Goal: Task Accomplishment & Management: Manage account settings

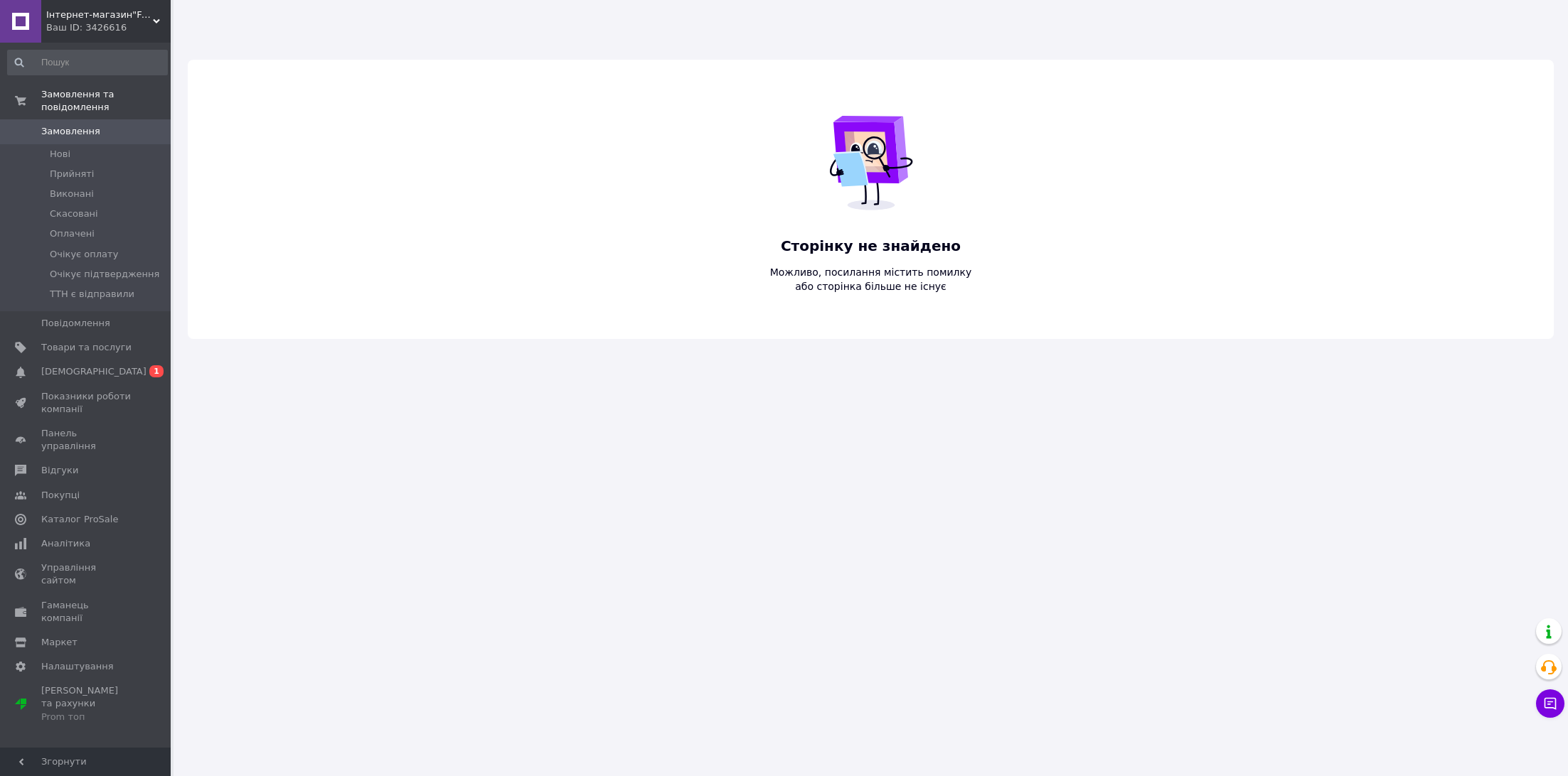
click at [145, 14] on span "Інтернет-магазин"FANTIKI"" at bounding box center [100, 15] width 107 height 13
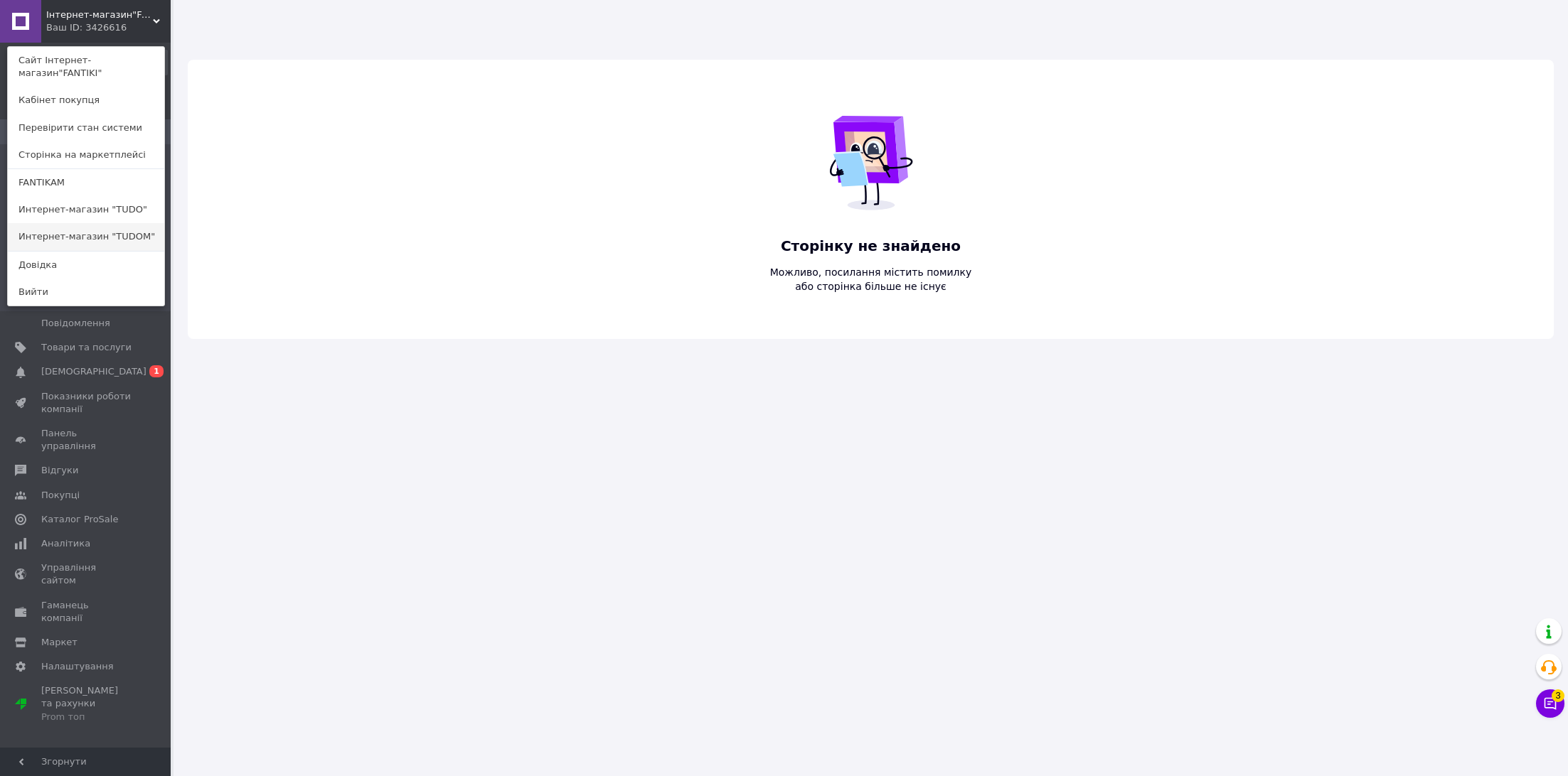
click at [141, 236] on link "Интернет-магазин "TUDOM"" at bounding box center [86, 237] width 156 height 27
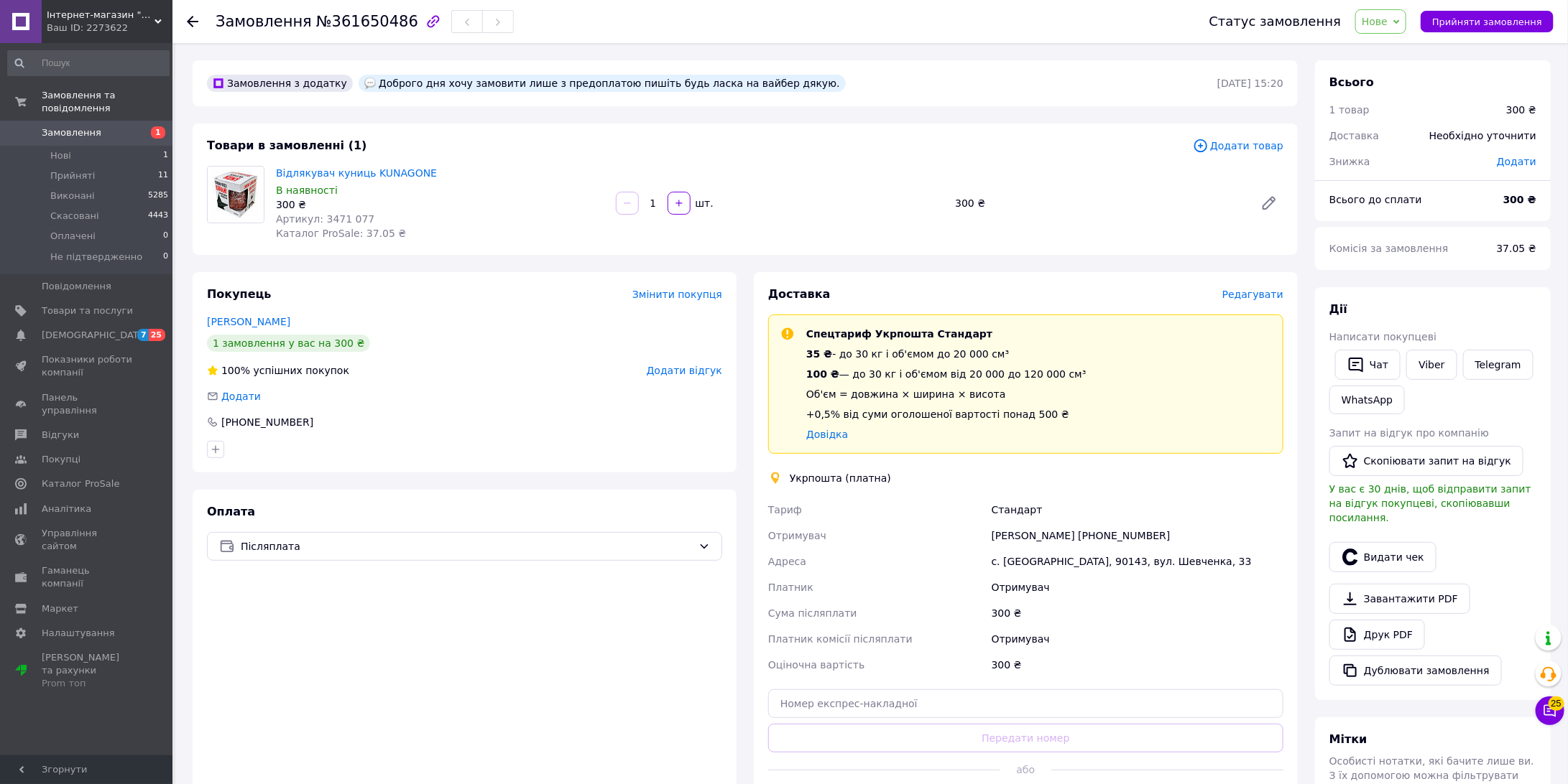
click at [1256, 290] on span "Редагувати" at bounding box center [1253, 294] width 61 height 11
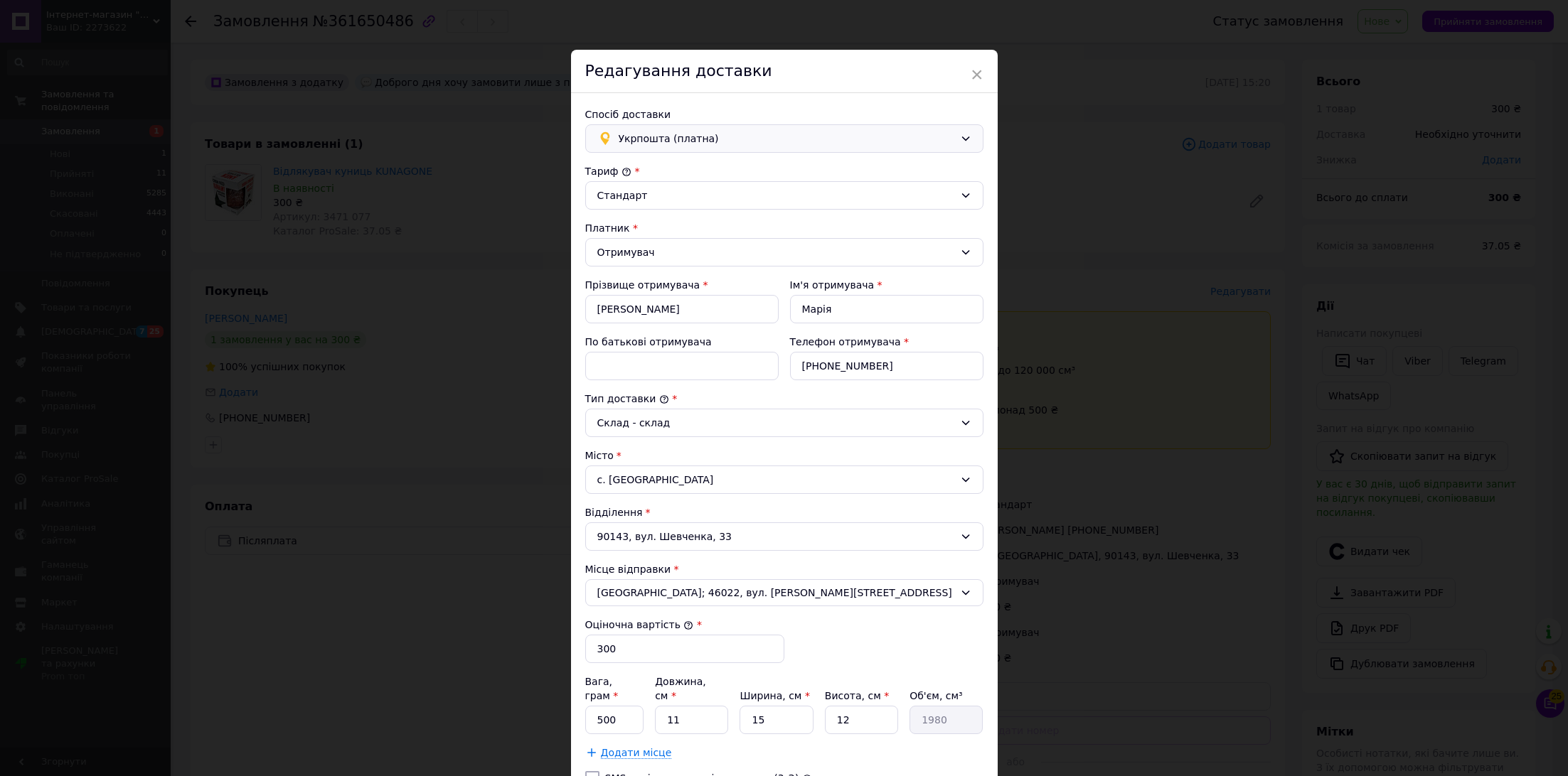
click at [862, 127] on div "Укрпошта (платна)" at bounding box center [784, 139] width 398 height 28
click at [856, 167] on span "Нова Пошта (платна)" at bounding box center [795, 169] width 353 height 14
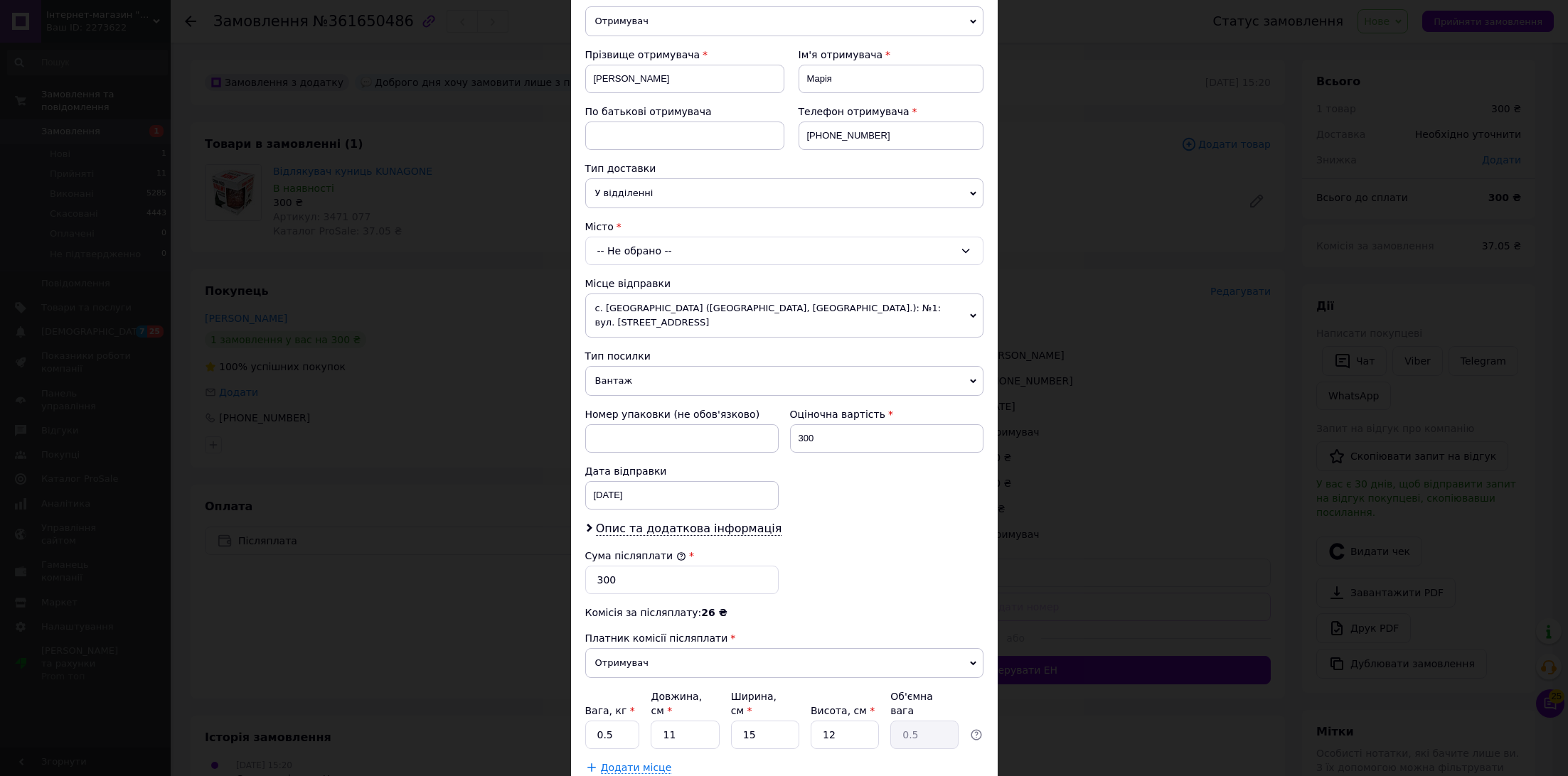
scroll to position [218, 0]
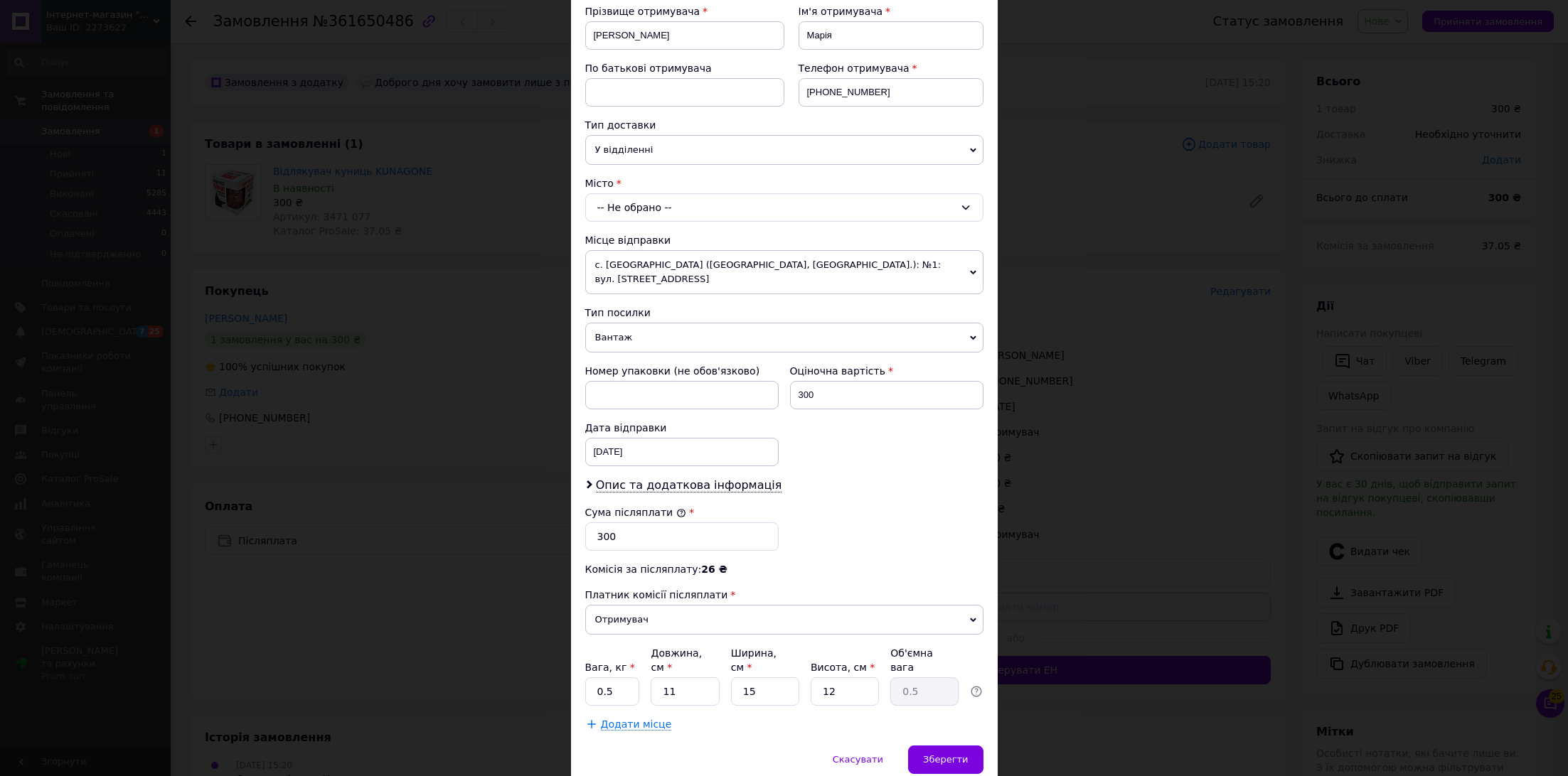
click at [901, 208] on div "-- Не обрано --" at bounding box center [784, 208] width 398 height 28
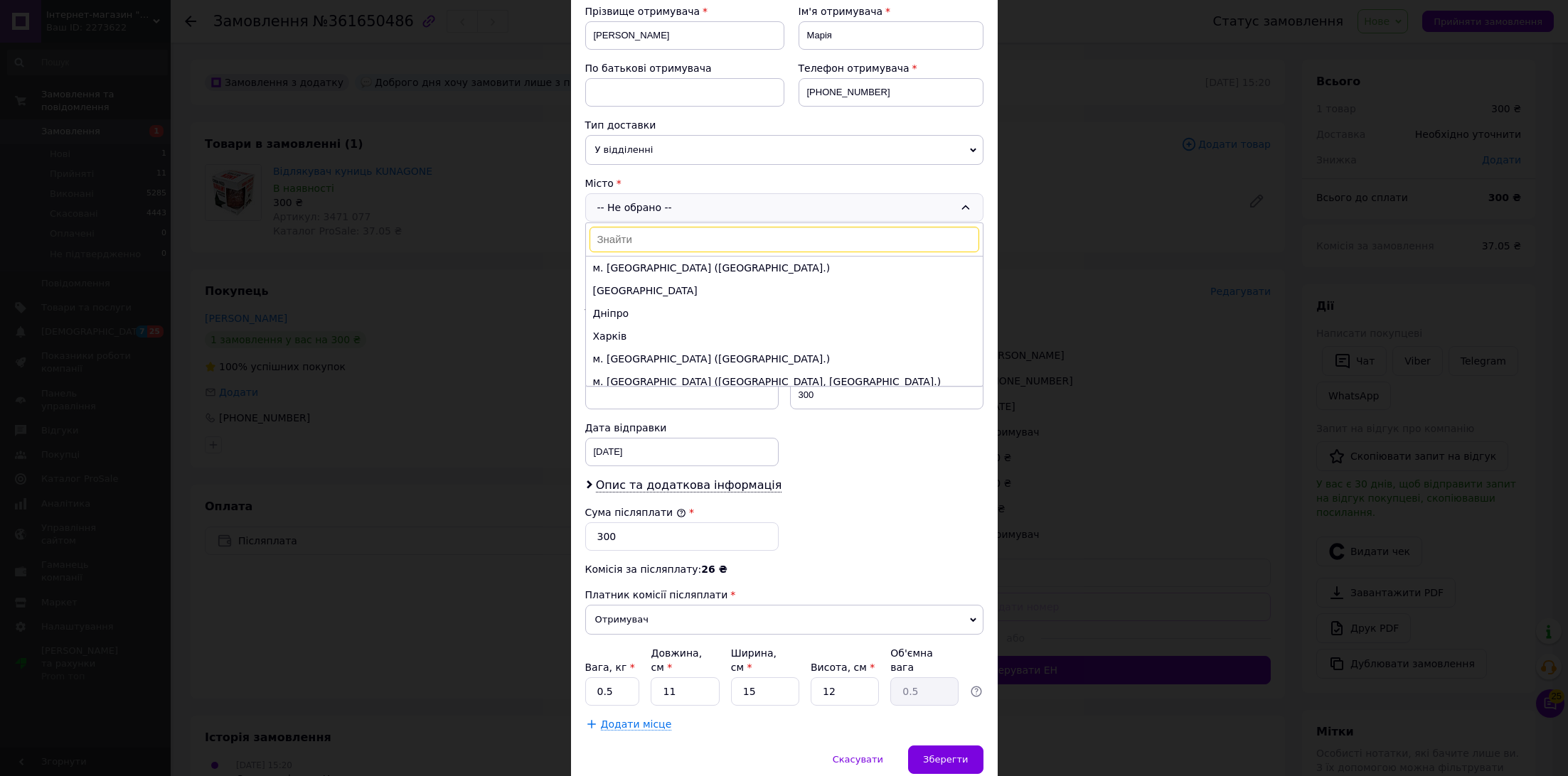
paste input "Іршава"
type input "Іршава"
click at [639, 265] on li "Іршава" at bounding box center [784, 268] width 397 height 23
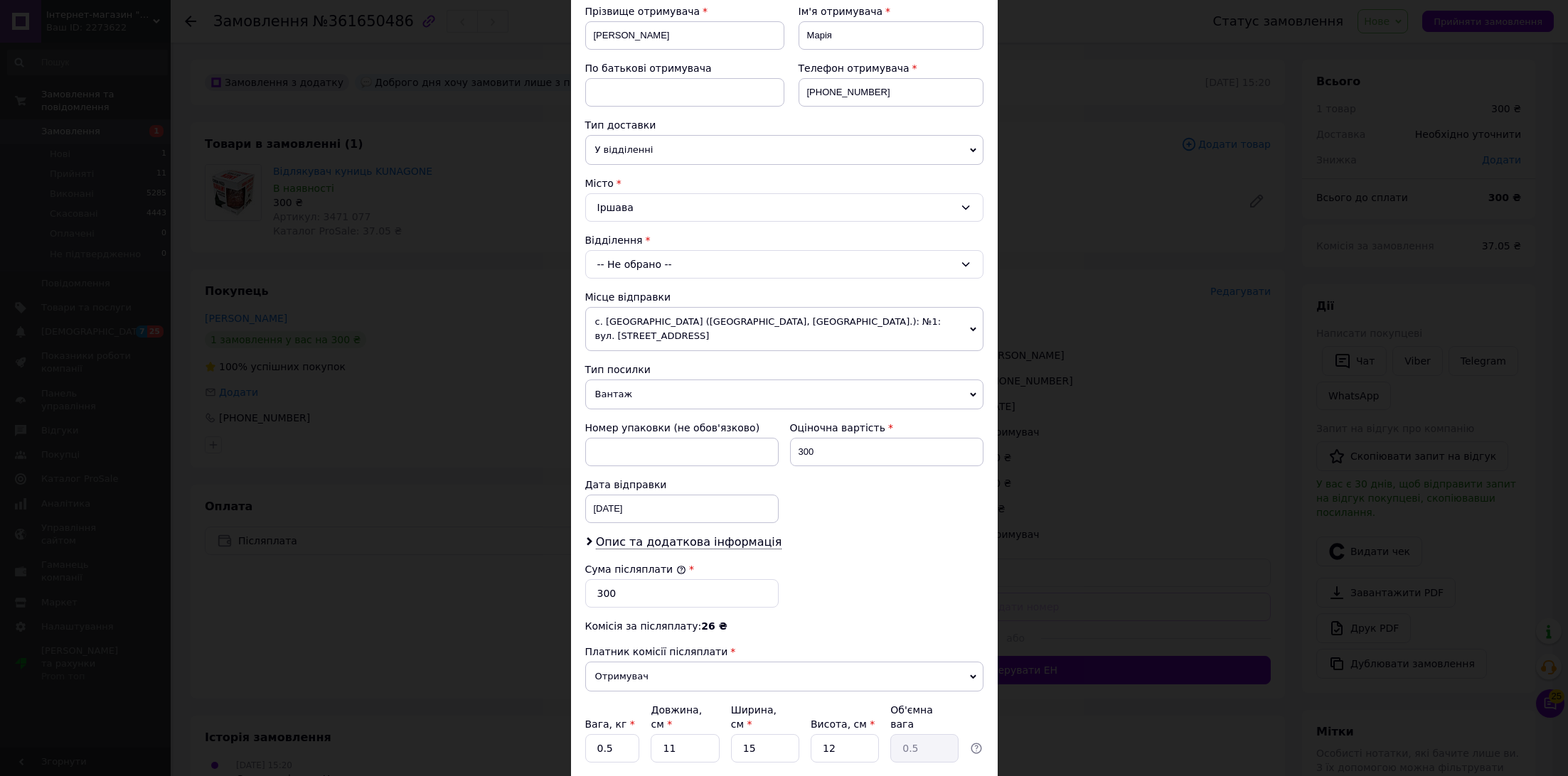
click at [711, 255] on div "-- Не обрано --" at bounding box center [784, 264] width 398 height 28
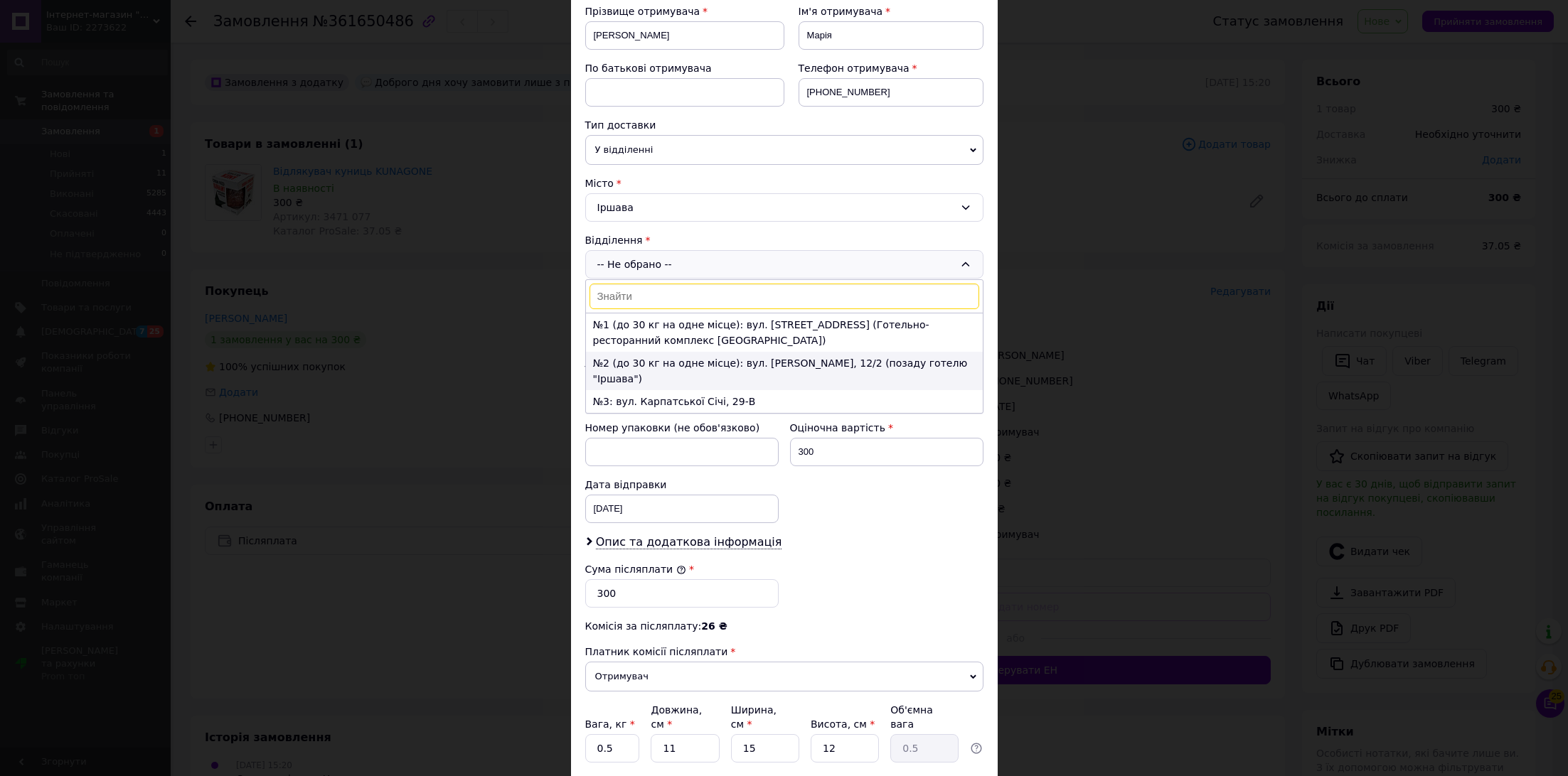
click at [716, 360] on li "№2 (до 30 кг на одне місце): вул. Білецька, 12/2 (позаду готелю "Іршава")" at bounding box center [784, 371] width 397 height 39
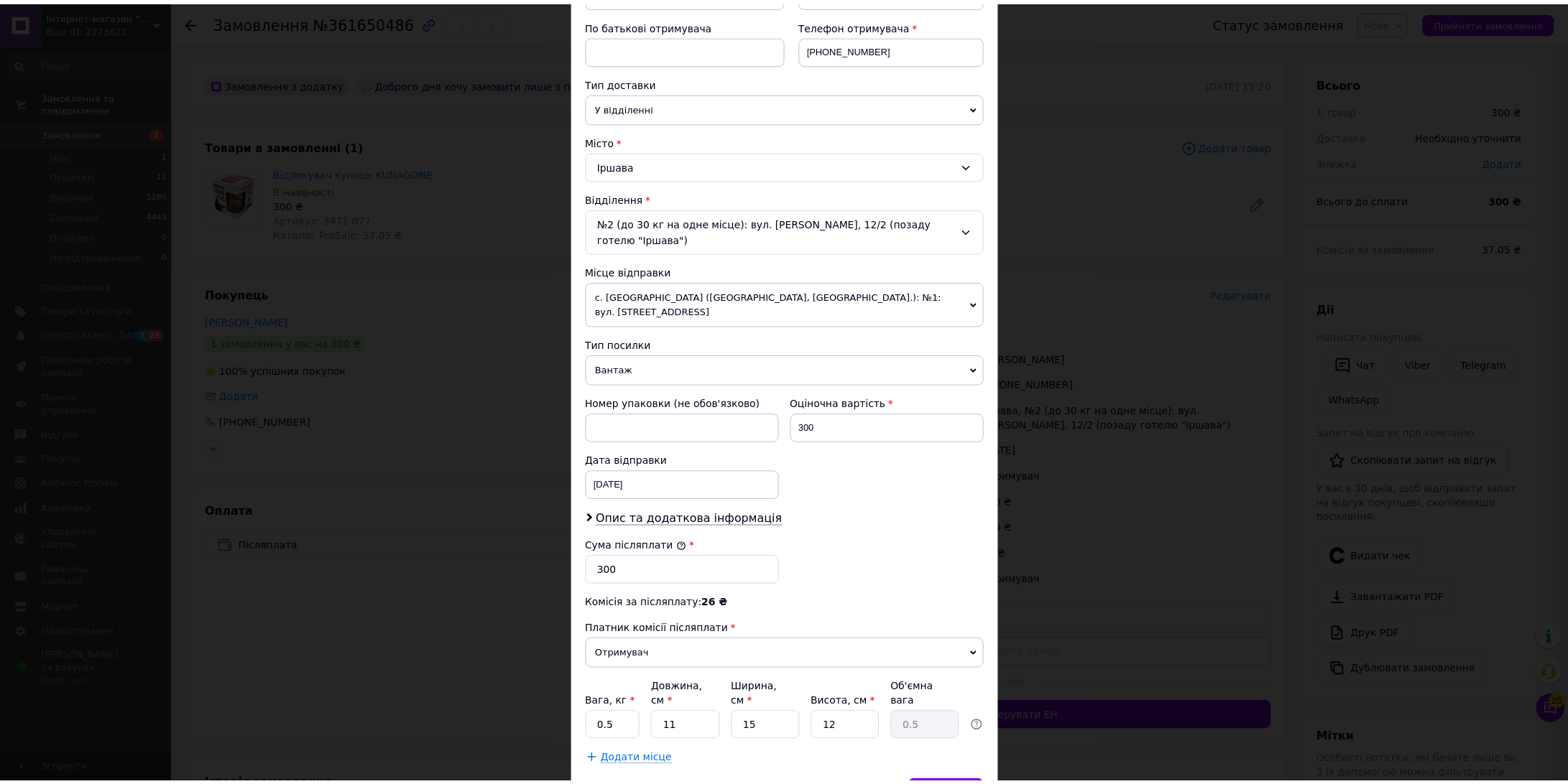
scroll to position [320, 0]
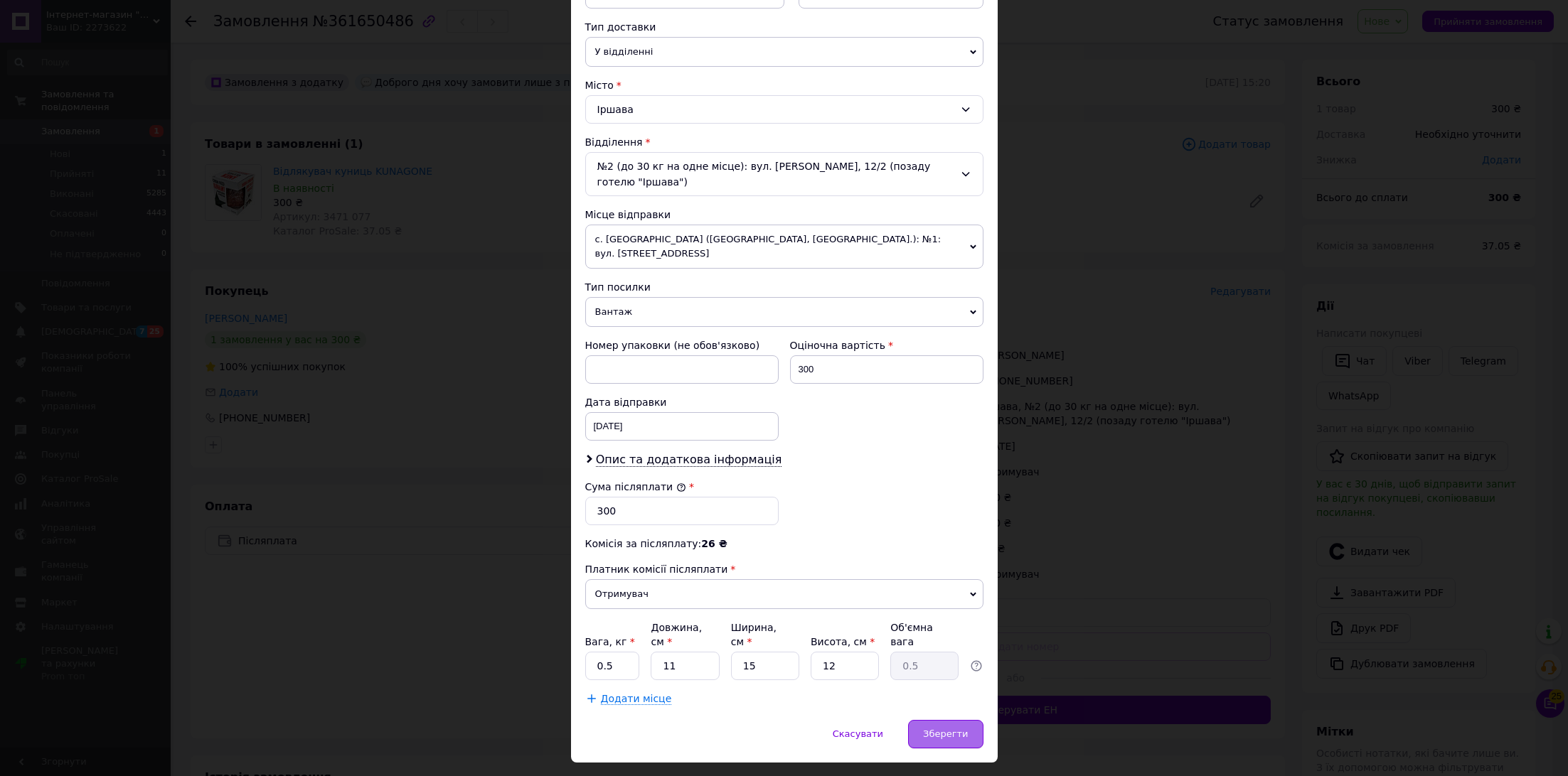
click at [954, 720] on div "Зберегти" at bounding box center [946, 734] width 75 height 28
